Goal: Task Accomplishment & Management: Manage account settings

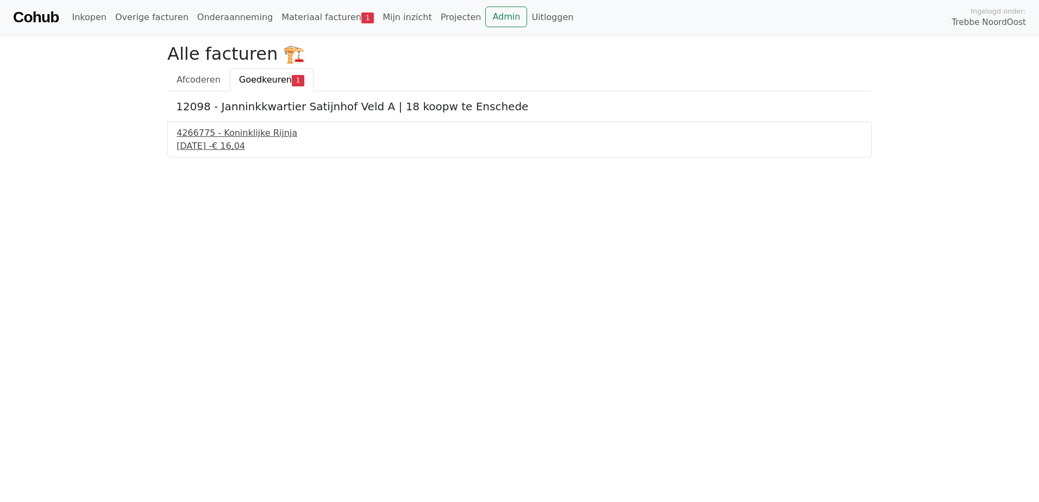
click at [227, 135] on div "4266775 - Koninklijke Rijnja" at bounding box center [520, 133] width 686 height 13
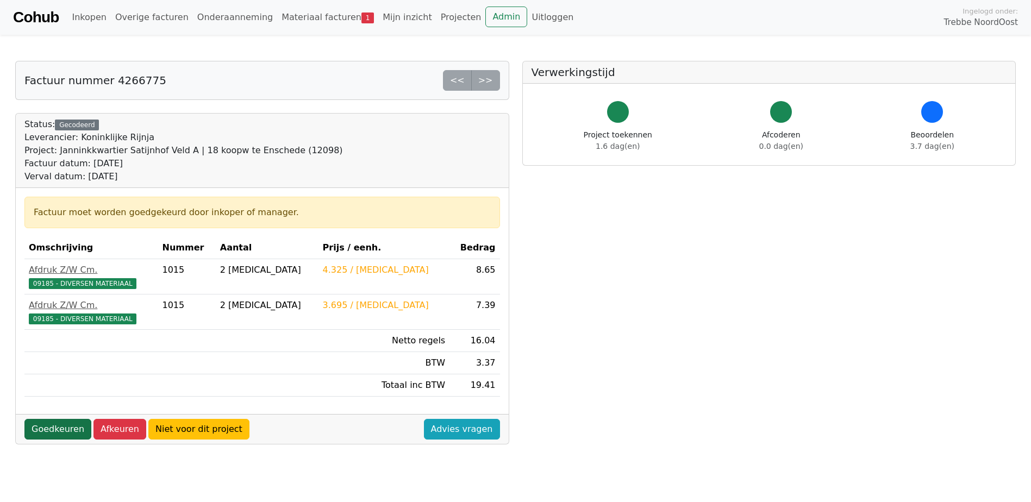
click at [59, 429] on link "Goedkeuren" at bounding box center [57, 429] width 67 height 21
